Goal: Transaction & Acquisition: Book appointment/travel/reservation

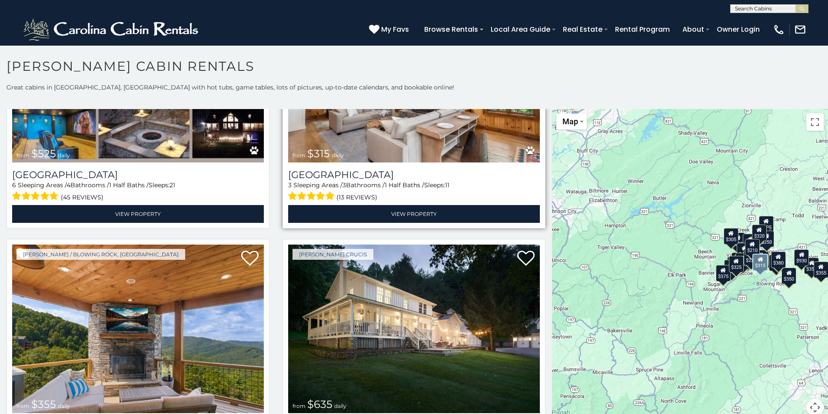
scroll to position [522, 0]
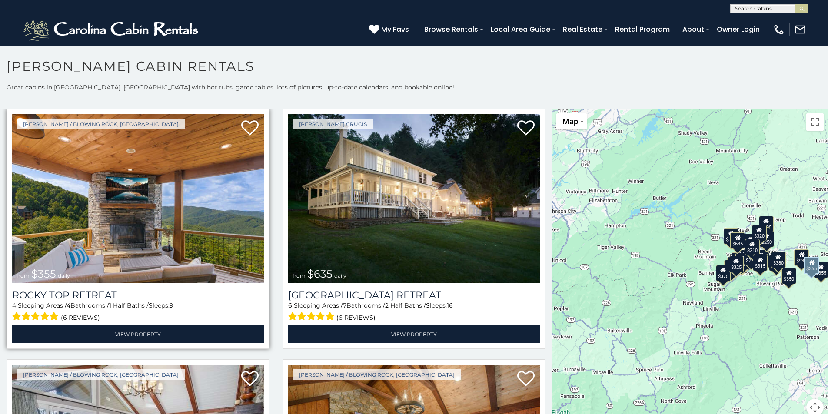
click at [171, 197] on img at bounding box center [138, 198] width 252 height 169
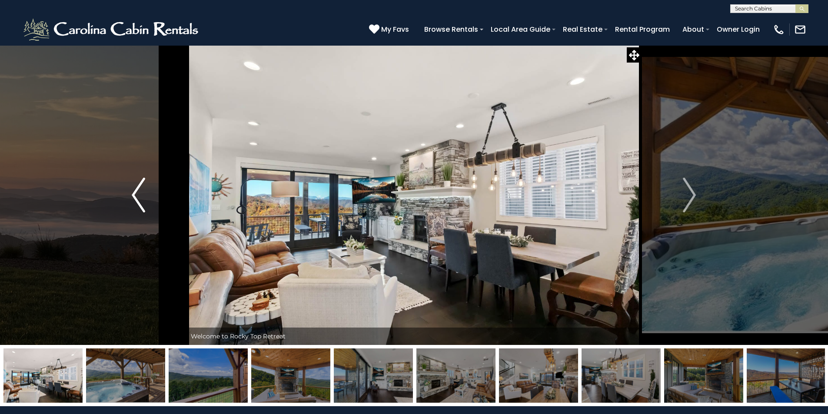
click at [151, 200] on button "Previous" at bounding box center [138, 195] width 96 height 300
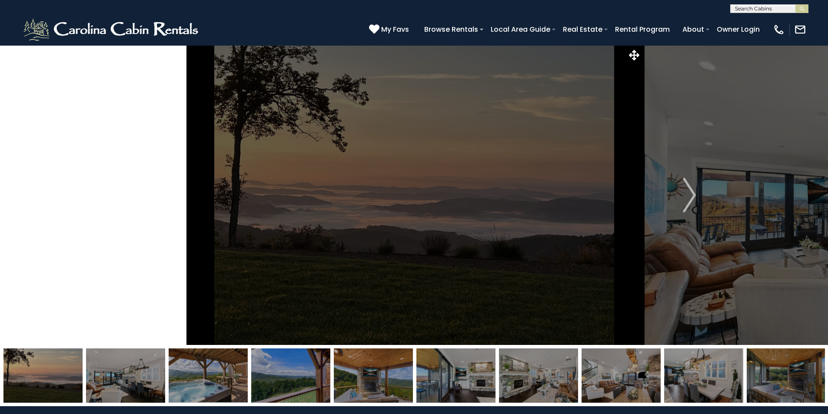
click at [142, 200] on img "Previous" at bounding box center [138, 195] width 13 height 35
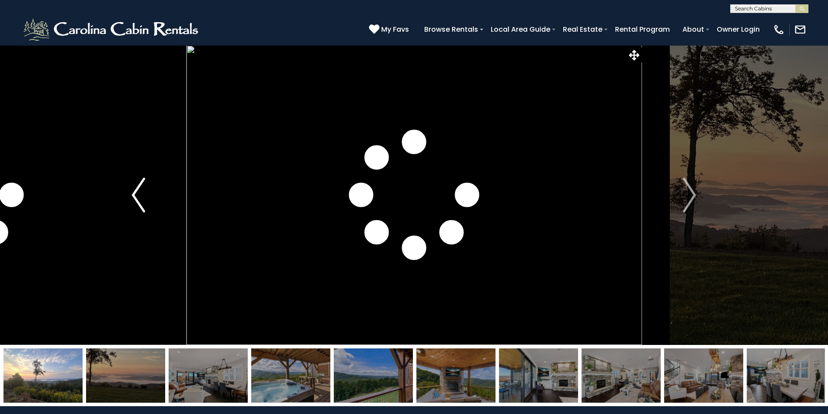
click at [141, 192] on img "Previous" at bounding box center [138, 195] width 13 height 35
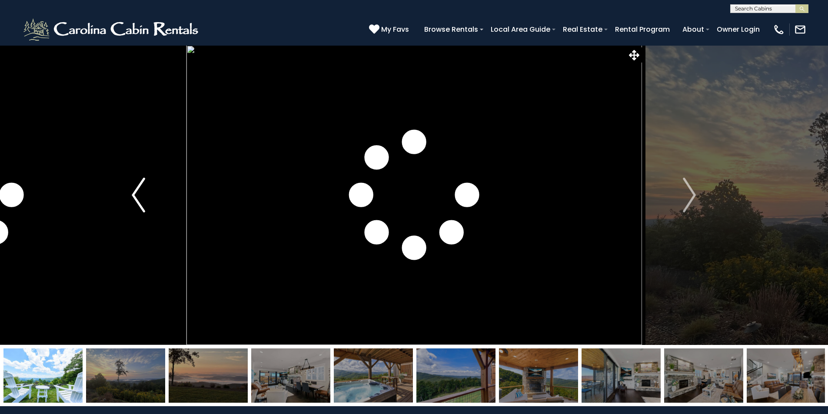
click at [143, 192] on img "Previous" at bounding box center [138, 195] width 13 height 35
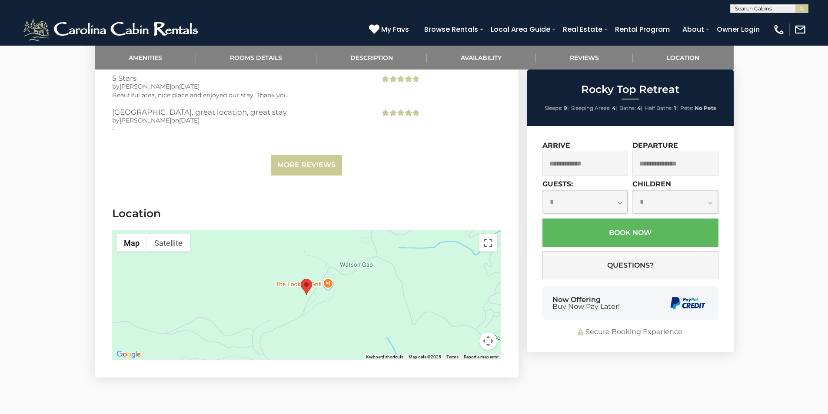
scroll to position [2478, 0]
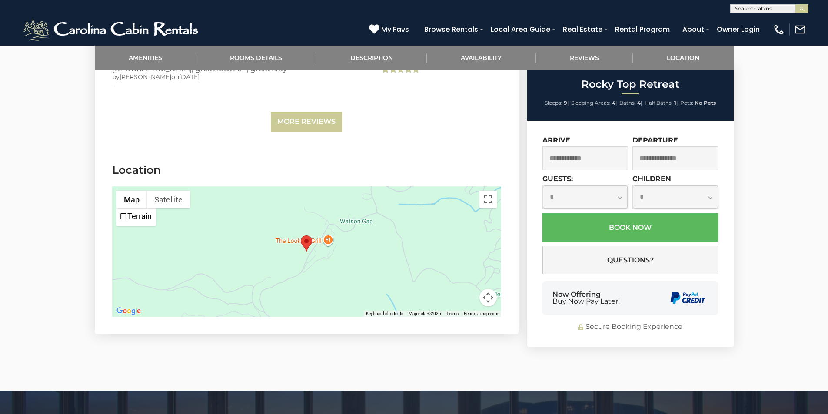
click at [312, 240] on div at bounding box center [306, 252] width 389 height 130
click at [301, 236] on area "Rocky Top Retreat" at bounding box center [301, 236] width 0 height 0
click at [314, 263] on div at bounding box center [306, 252] width 389 height 130
click at [313, 263] on div at bounding box center [306, 252] width 389 height 130
click at [312, 263] on div at bounding box center [306, 252] width 389 height 130
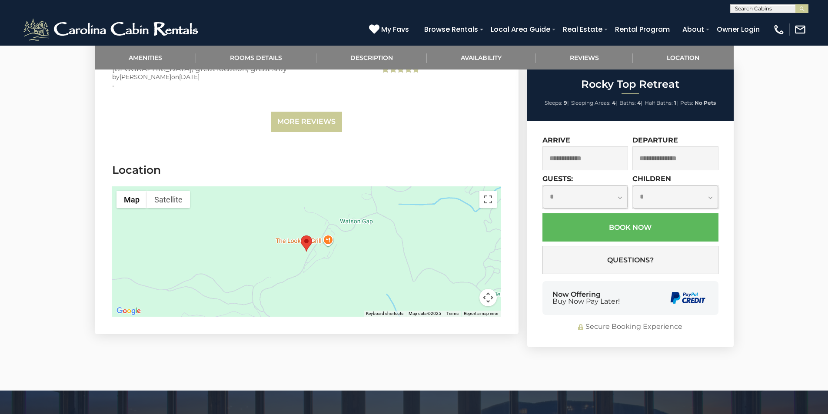
click at [312, 263] on div at bounding box center [306, 252] width 389 height 130
click at [316, 262] on div at bounding box center [306, 252] width 389 height 130
click at [315, 262] on div at bounding box center [306, 252] width 389 height 130
drag, startPoint x: 298, startPoint y: 277, endPoint x: 336, endPoint y: 265, distance: 39.6
click at [336, 265] on div at bounding box center [306, 252] width 389 height 130
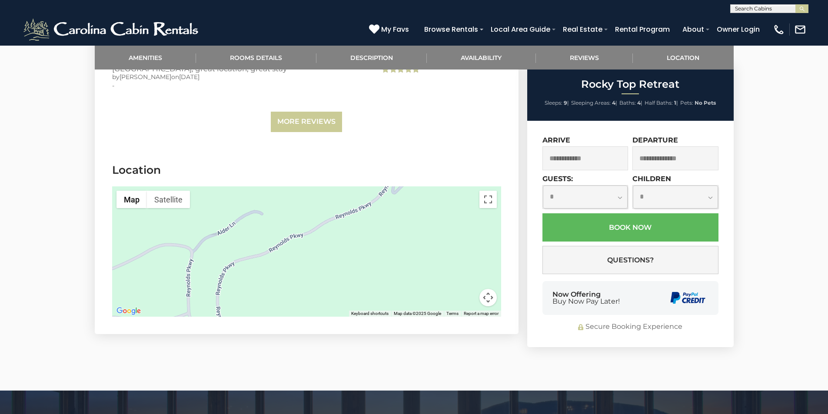
drag, startPoint x: 310, startPoint y: 260, endPoint x: 384, endPoint y: 185, distance: 105.1
click at [384, 185] on section "Location ← Move left → Move right ↑ Move up ↓ Move down + Zoom in - Zoom out Ho…" at bounding box center [307, 242] width 424 height 185
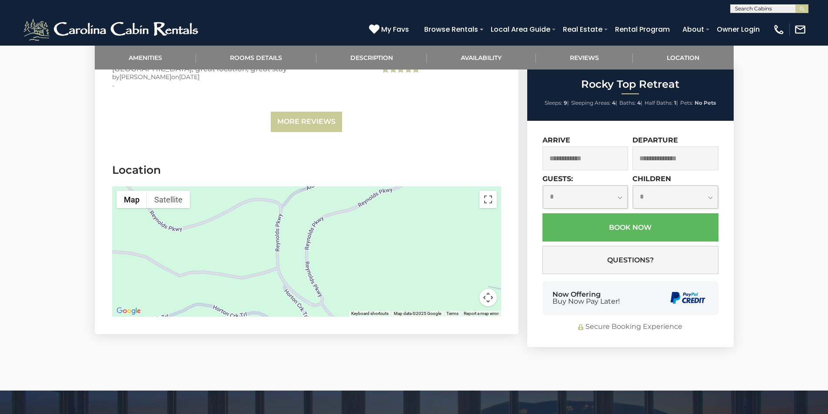
drag, startPoint x: 339, startPoint y: 262, endPoint x: 428, endPoint y: 209, distance: 103.3
click at [428, 209] on div at bounding box center [306, 252] width 389 height 130
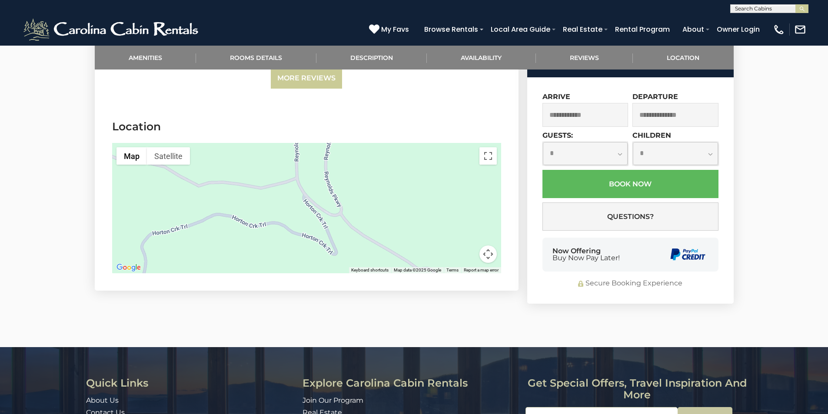
drag, startPoint x: 367, startPoint y: 208, endPoint x: 329, endPoint y: 254, distance: 59.3
click at [330, 252] on div at bounding box center [306, 208] width 389 height 130
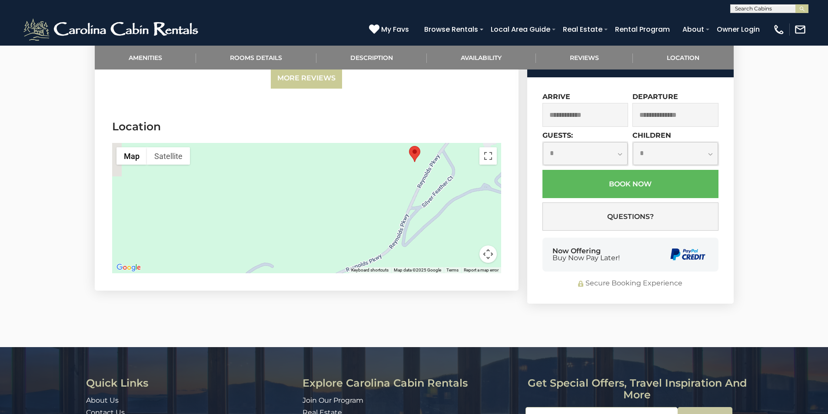
drag, startPoint x: 332, startPoint y: 201, endPoint x: 321, endPoint y: 269, distance: 68.6
click at [321, 269] on div at bounding box center [306, 208] width 389 height 130
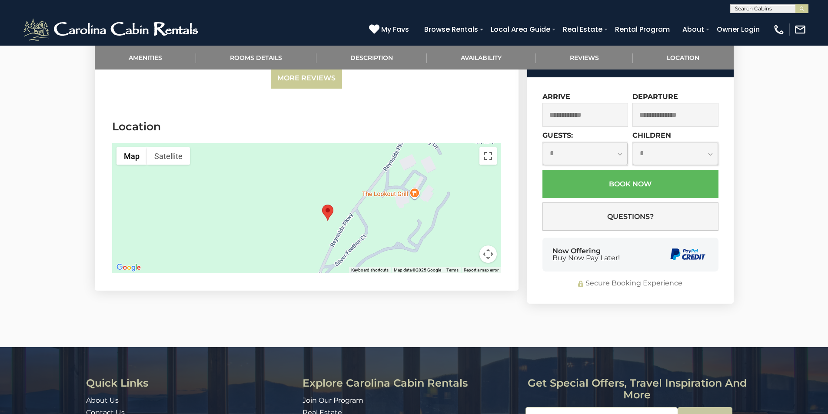
drag, startPoint x: 371, startPoint y: 204, endPoint x: 310, endPoint y: 177, distance: 66.9
click at [310, 177] on div at bounding box center [306, 208] width 389 height 130
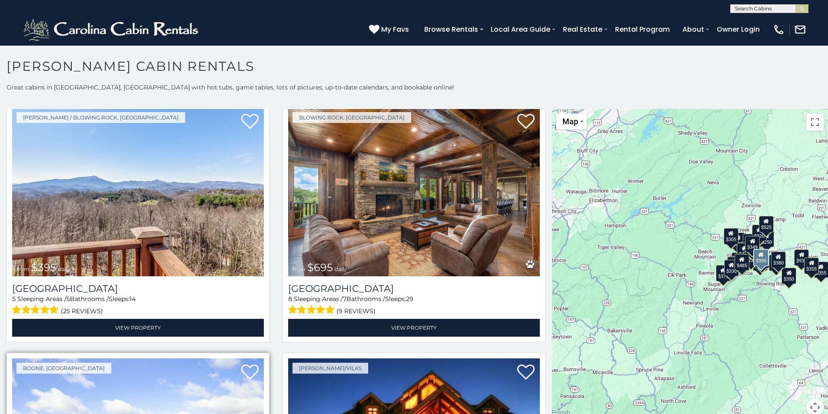
scroll to position [1956, 0]
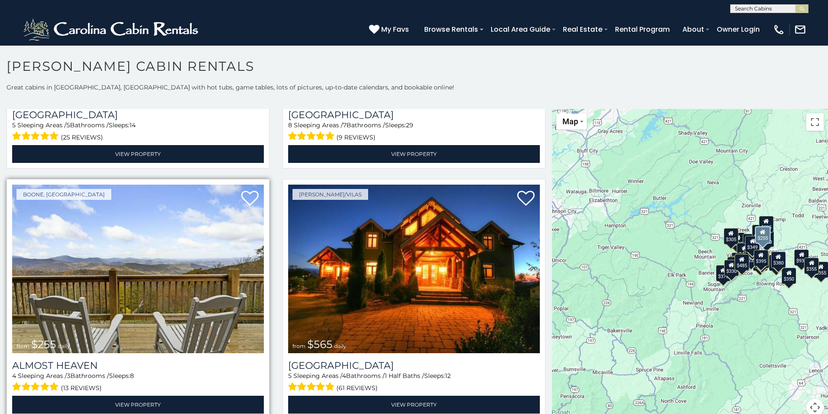
click at [127, 255] on img at bounding box center [138, 269] width 252 height 169
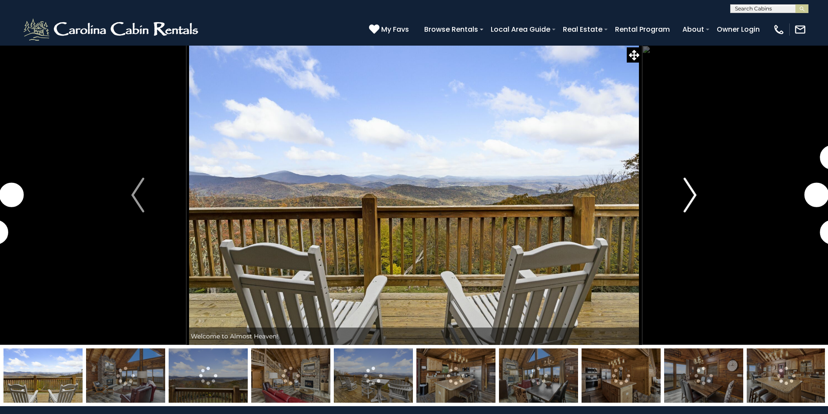
click at [684, 193] on button "Next" at bounding box center [690, 195] width 97 height 300
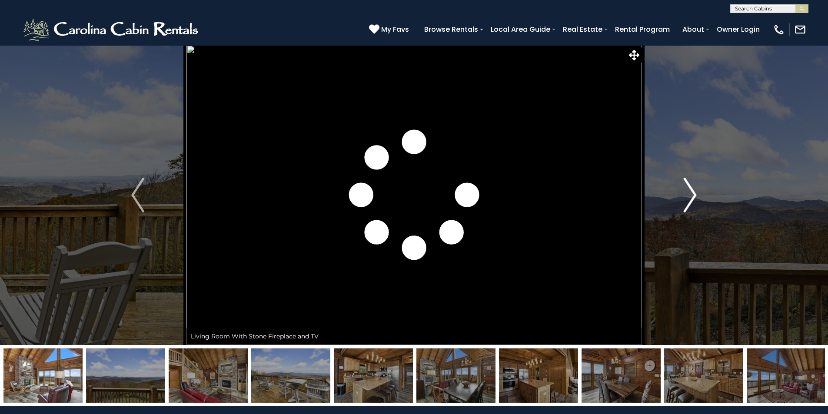
click at [687, 193] on img "Next" at bounding box center [690, 195] width 13 height 35
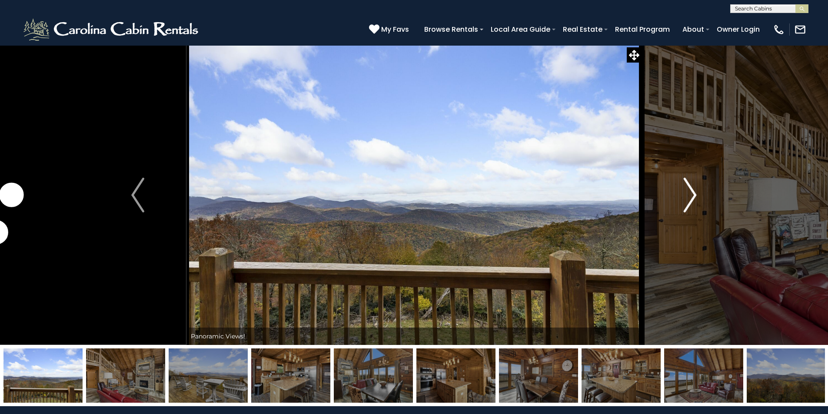
click at [687, 193] on img "Next" at bounding box center [690, 195] width 13 height 35
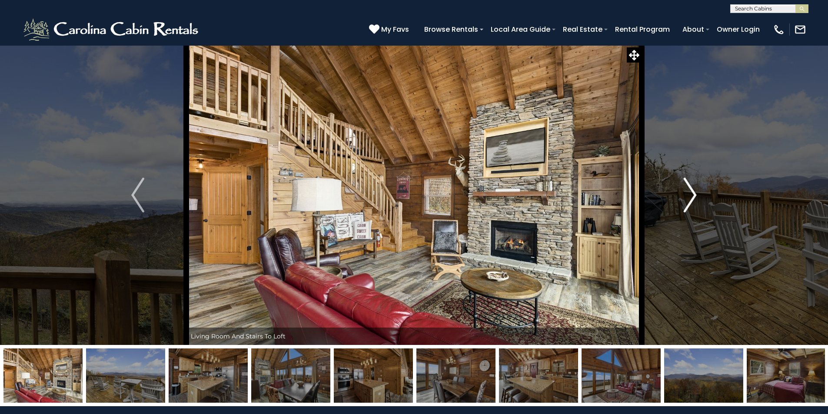
click at [687, 193] on img "Next" at bounding box center [690, 195] width 13 height 35
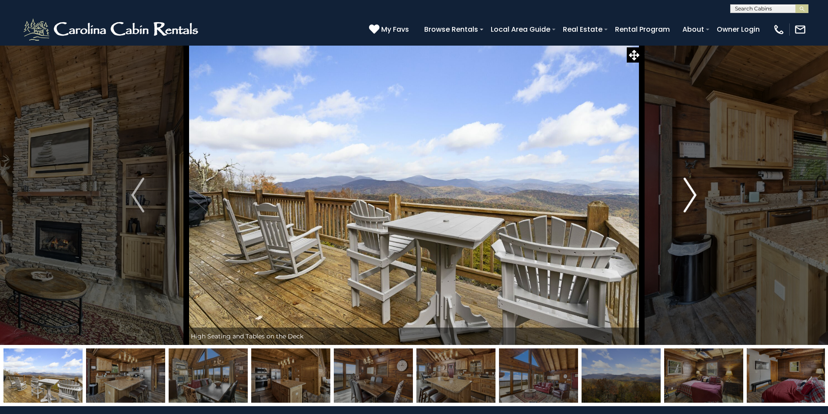
click at [687, 193] on img "Next" at bounding box center [690, 195] width 13 height 35
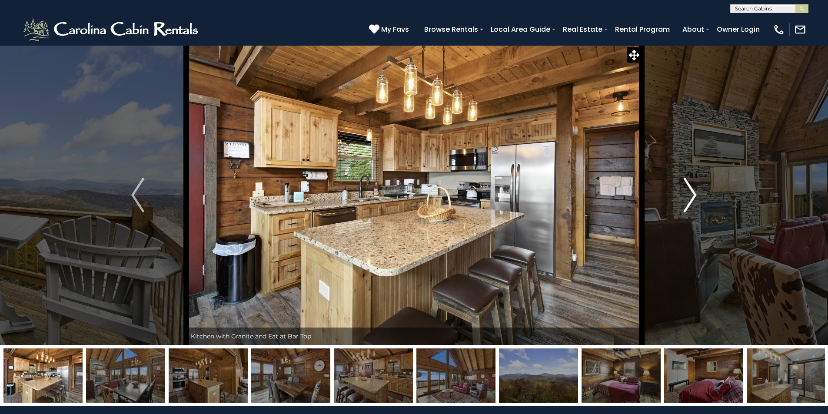
click at [690, 190] on img "Next" at bounding box center [690, 195] width 13 height 35
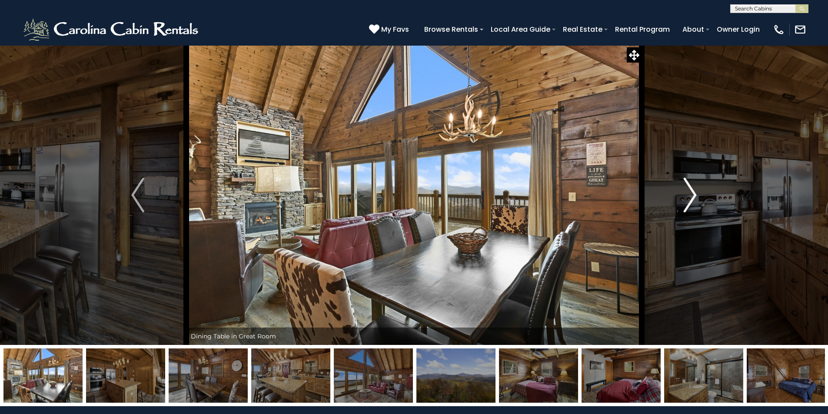
click at [690, 190] on img "Next" at bounding box center [690, 195] width 13 height 35
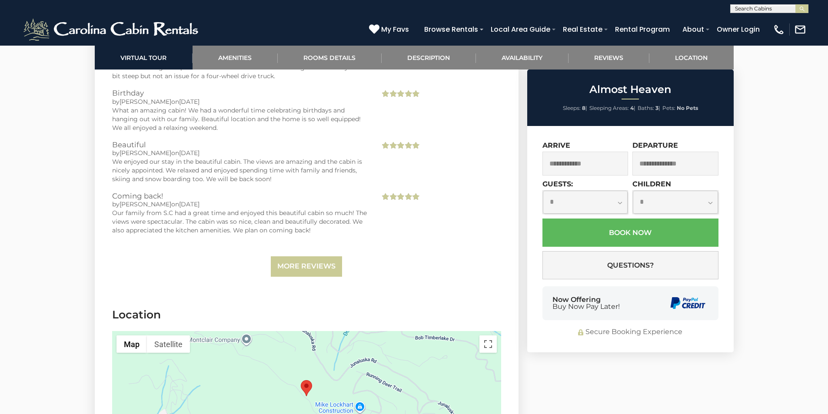
scroll to position [1870, 0]
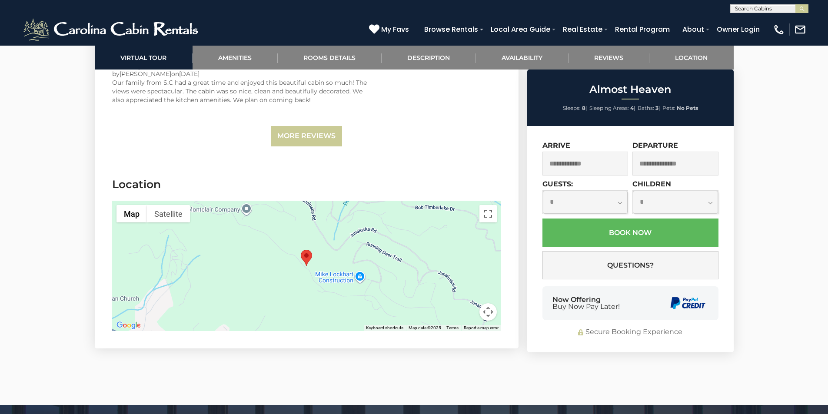
click at [344, 250] on div at bounding box center [306, 266] width 389 height 130
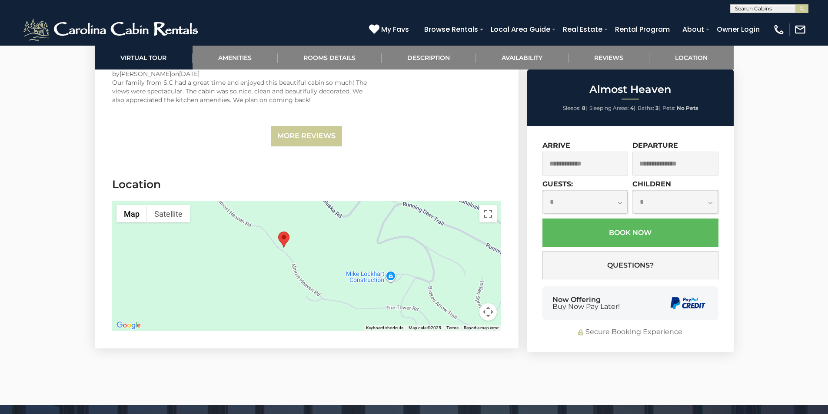
drag, startPoint x: 344, startPoint y: 250, endPoint x: 358, endPoint y: 217, distance: 36.3
click at [358, 217] on div at bounding box center [306, 266] width 389 height 130
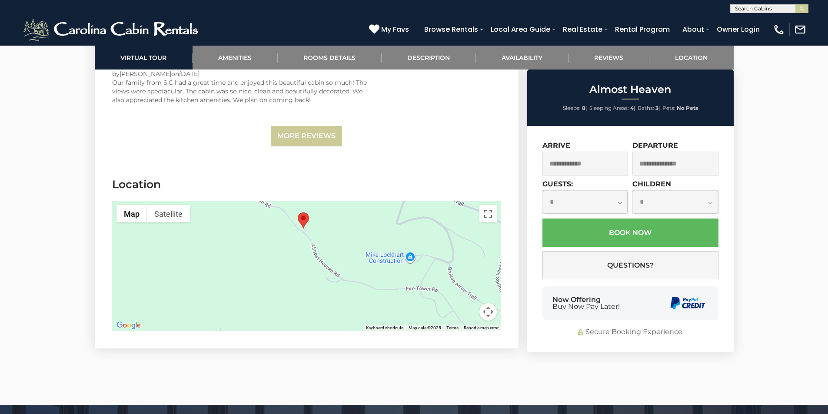
drag, startPoint x: 338, startPoint y: 245, endPoint x: 315, endPoint y: 202, distance: 48.6
click at [346, 249] on div at bounding box center [306, 266] width 389 height 130
